Goal: Task Accomplishment & Management: Use online tool/utility

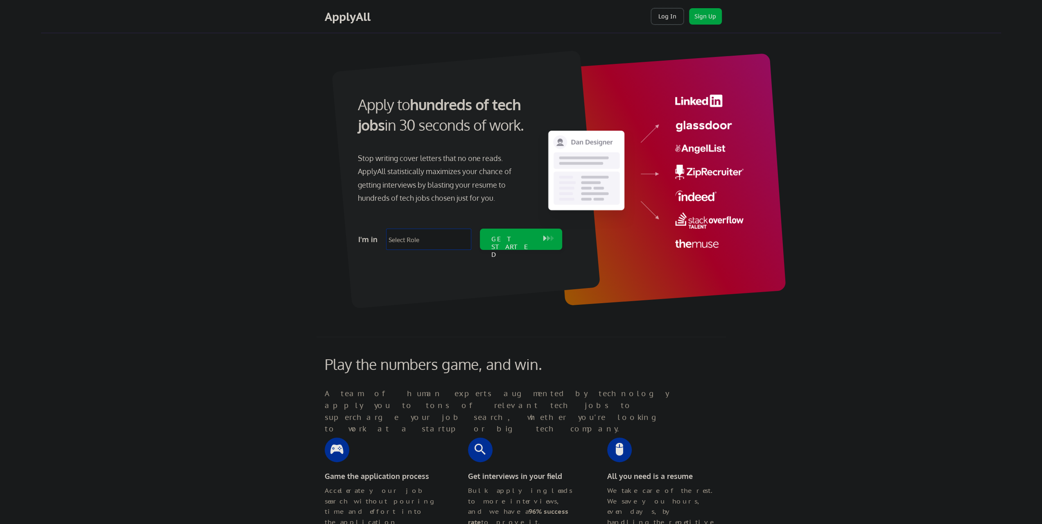
click at [663, 18] on button "Log In" at bounding box center [667, 16] width 33 height 16
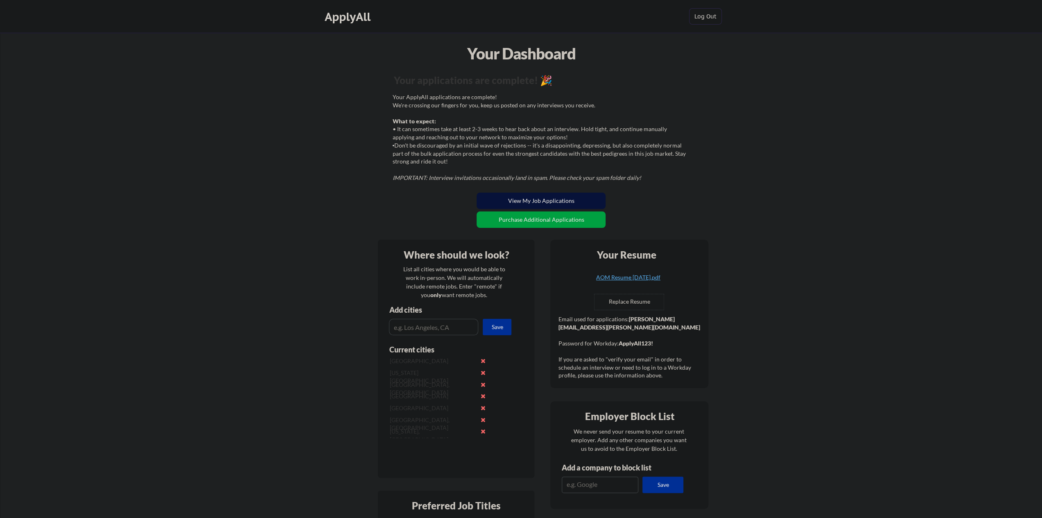
click at [545, 201] on button "View My Job Applications" at bounding box center [541, 200] width 129 height 16
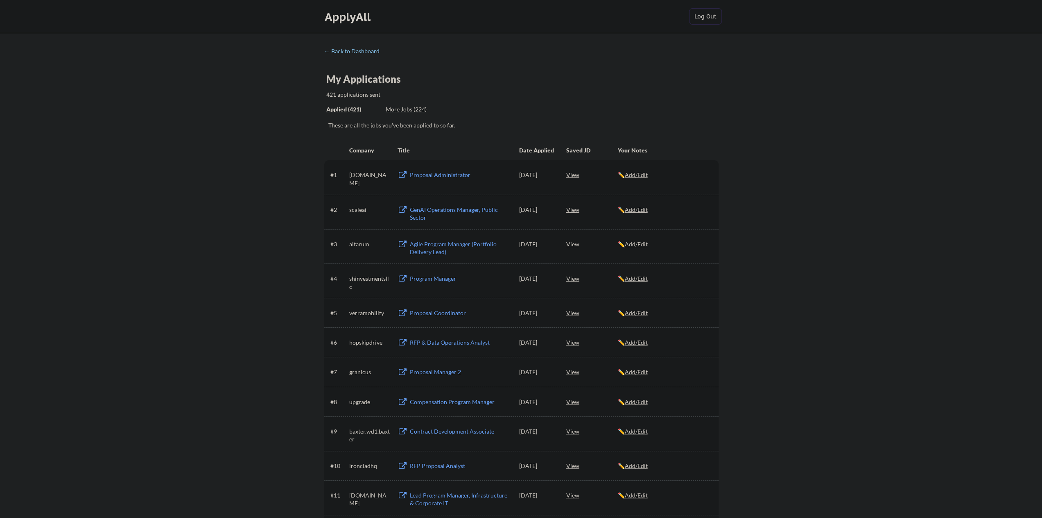
click at [352, 52] on div "← Back to Dashboard" at bounding box center [354, 51] width 61 height 6
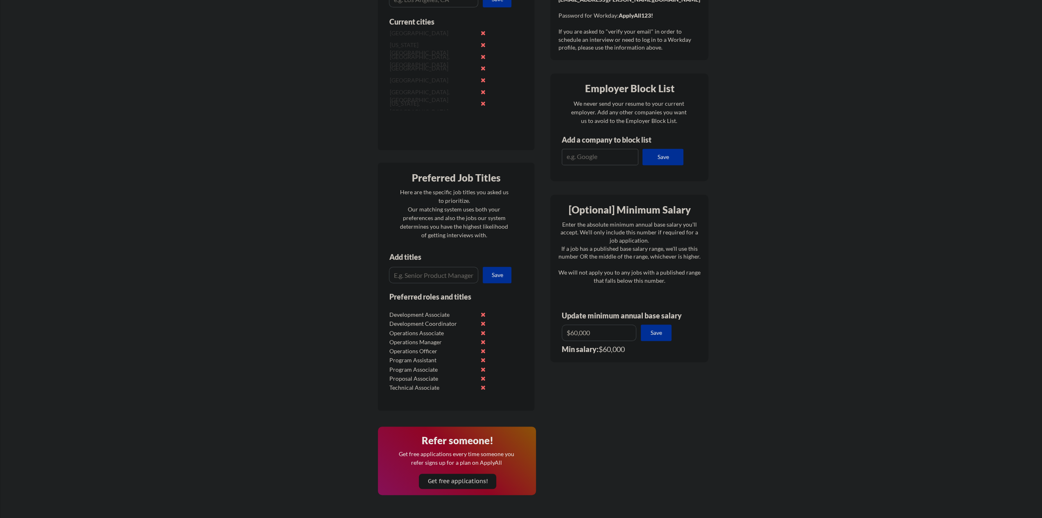
scroll to position [491, 0]
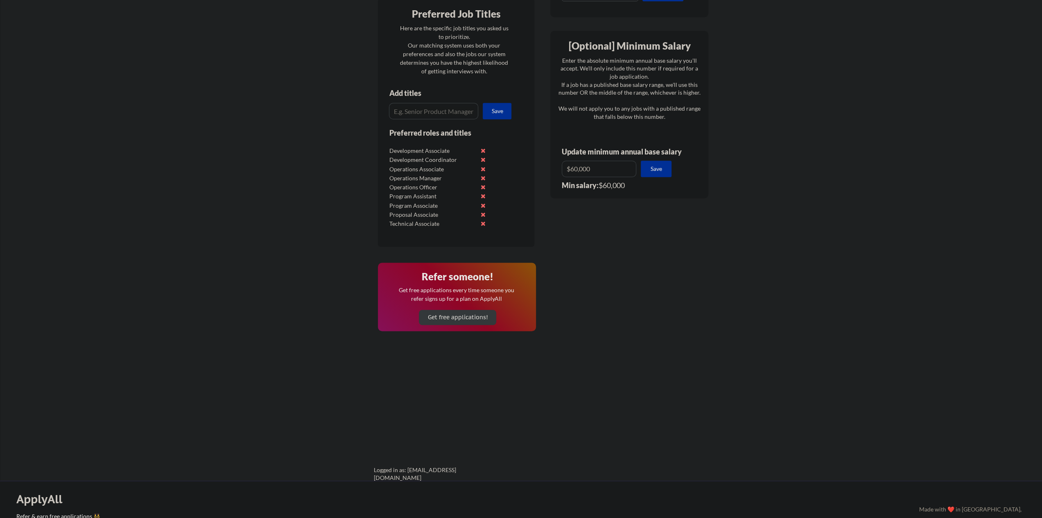
click at [468, 317] on button "Get free applications!" at bounding box center [457, 317] width 77 height 15
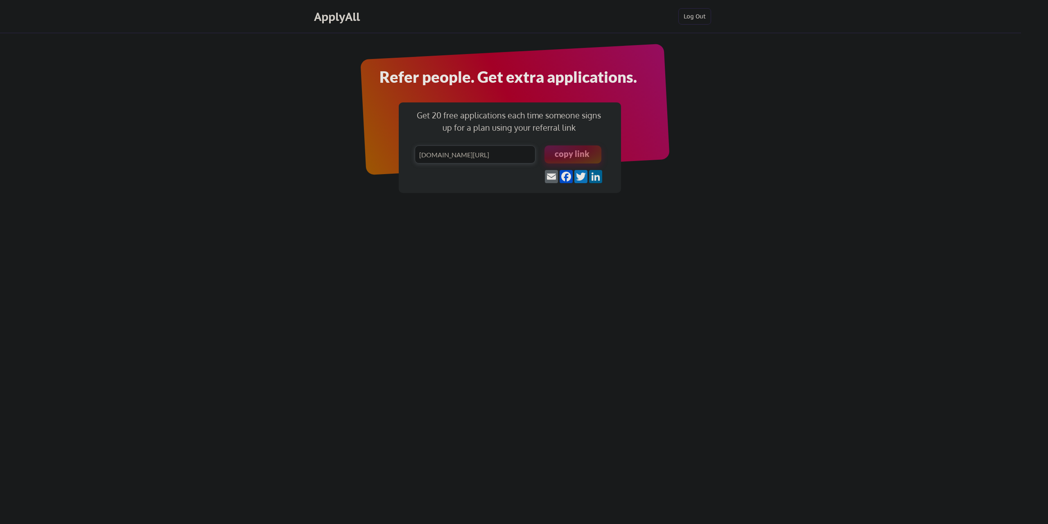
click at [477, 154] on input "input" at bounding box center [475, 154] width 121 height 18
